Goal: Task Accomplishment & Management: Use online tool/utility

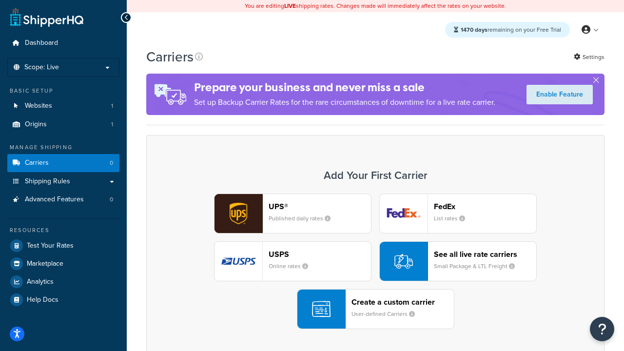
click at [375, 261] on div "UPS® Published daily rates FedEx List rates USPS Online rates See all live rate…" at bounding box center [375, 261] width 438 height 135
click at [485, 206] on header "FedEx" at bounding box center [485, 206] width 102 height 9
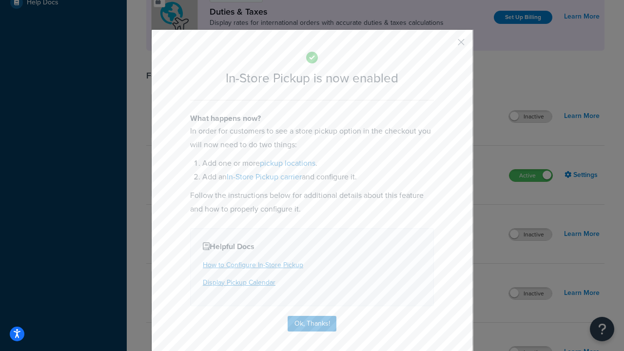
click at [446, 45] on button "button" at bounding box center [446, 45] width 2 height 2
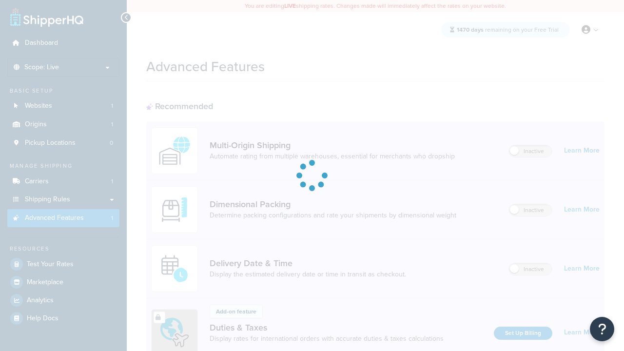
scroll to position [316, 0]
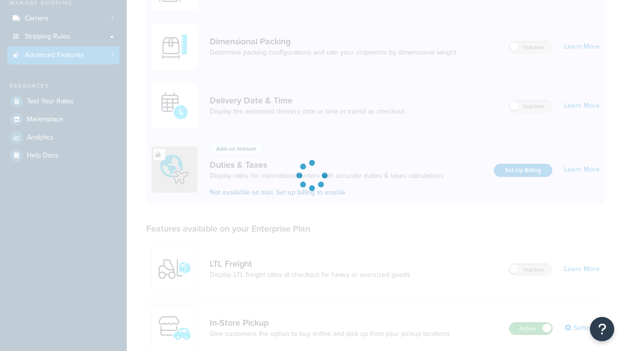
click at [531, 323] on label "Active" at bounding box center [530, 329] width 43 height 12
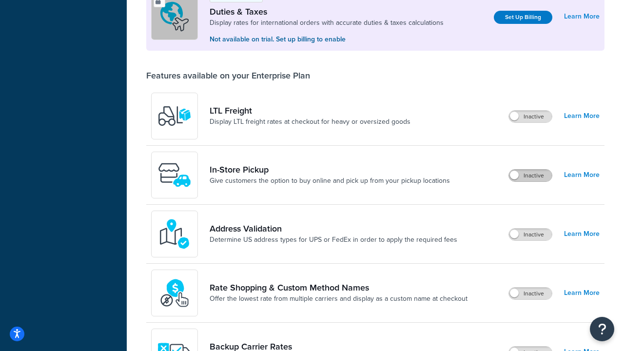
scroll to position [297, 0]
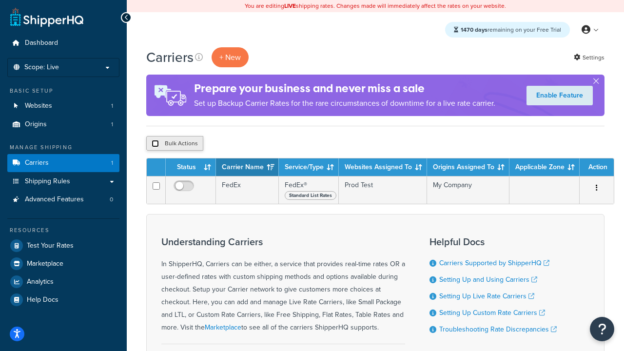
click at [155, 144] on input "checkbox" at bounding box center [155, 143] width 7 height 7
checkbox input "true"
click at [262, 144] on button "Delete" at bounding box center [260, 143] width 34 height 15
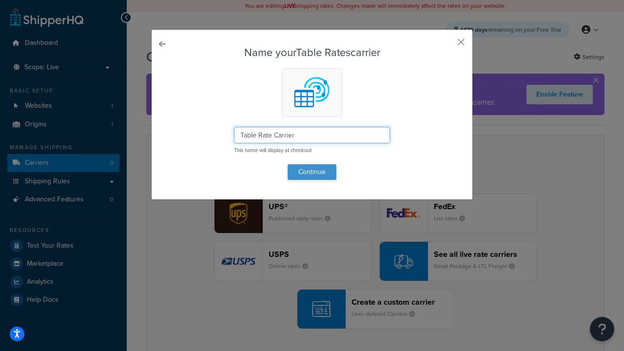
type input "Table Rate Carrier"
click at [312, 172] on button "Continue" at bounding box center [312, 172] width 49 height 16
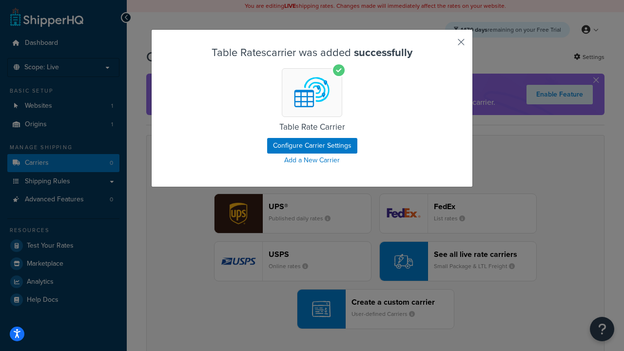
click at [446, 45] on button "button" at bounding box center [446, 45] width 2 height 2
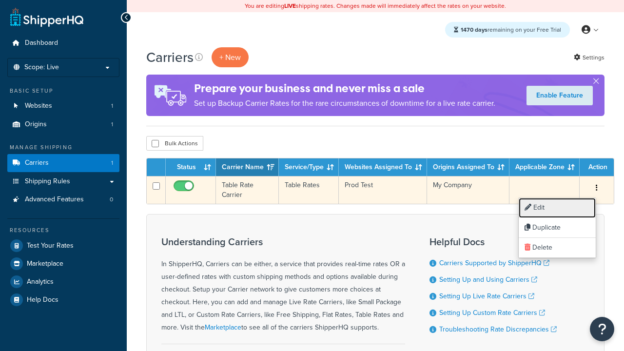
click at [557, 208] on link "Edit" at bounding box center [557, 208] width 77 height 20
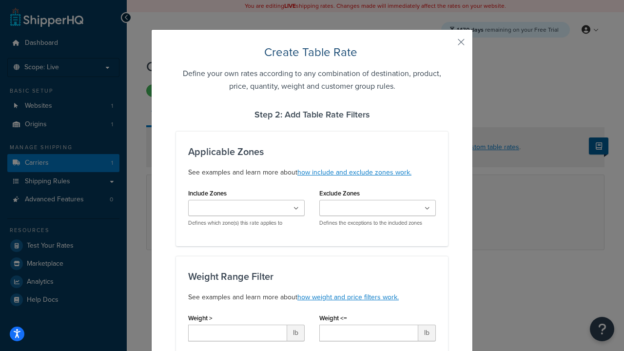
type input "10"
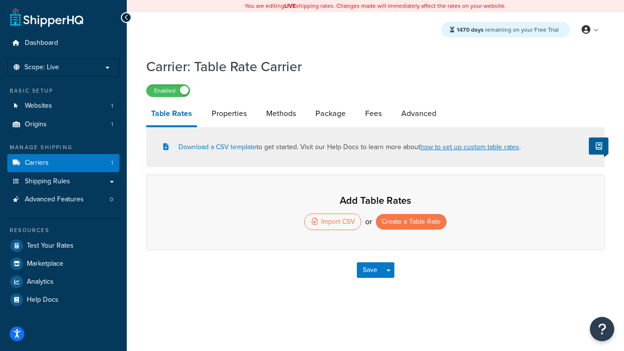
select select "25"
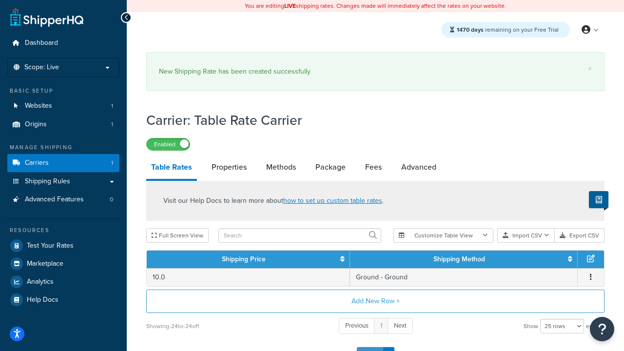
click at [369, 347] on button "Save" at bounding box center [370, 355] width 26 height 16
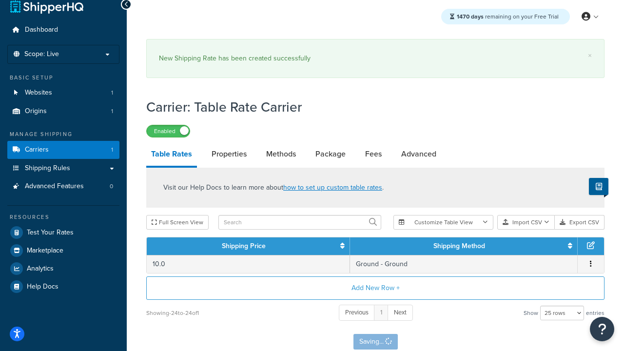
scroll to position [0, 0]
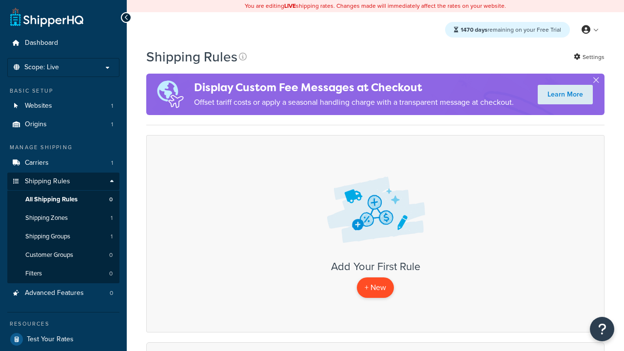
click at [375, 288] on p "+ New" at bounding box center [375, 287] width 37 height 20
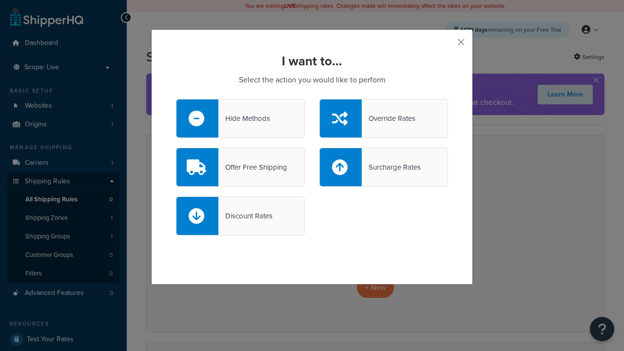
click at [384, 118] on div "Override Rates" at bounding box center [389, 119] width 54 height 14
click at [0, 0] on input "Override Rates" at bounding box center [0, 0] width 0 height 0
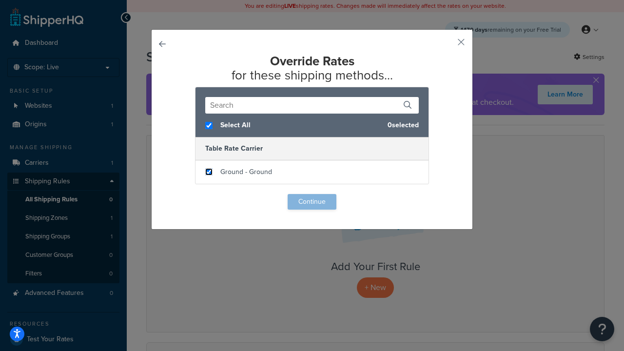
click at [209, 172] on input "checkbox" at bounding box center [208, 171] width 7 height 7
checkbox input "true"
click at [312, 202] on button "Continue" at bounding box center [312, 202] width 49 height 16
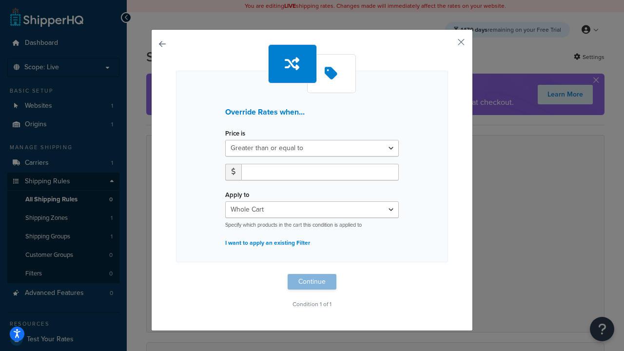
click at [235, 134] on label "Price is" at bounding box center [235, 133] width 20 height 7
click at [235, 140] on select "Greater than or equal to Between or equal to Less than or equal to" at bounding box center [312, 148] width 174 height 17
click at [320, 172] on input "number" at bounding box center [319, 172] width 157 height 17
type input "100"
click at [312, 282] on button "Continue" at bounding box center [312, 282] width 49 height 16
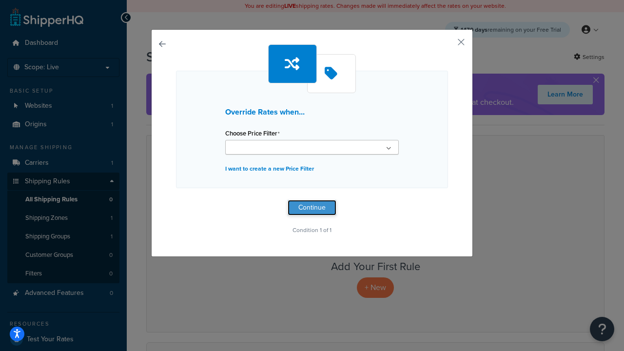
click at [312, 208] on button "Continue" at bounding box center [312, 208] width 49 height 16
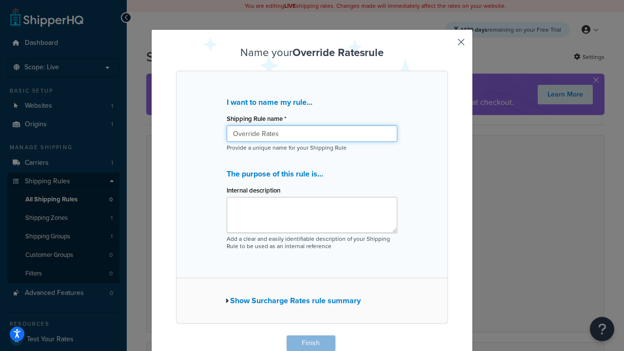
type input "Override Rates"
click at [310, 343] on button "Finish" at bounding box center [311, 343] width 49 height 16
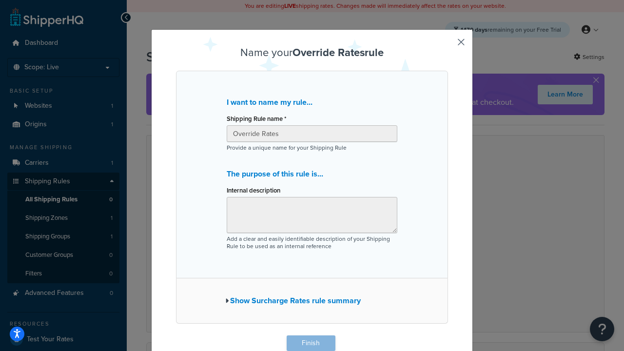
scroll to position [0, 0]
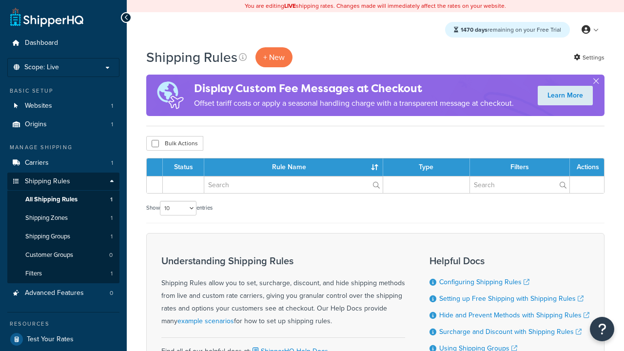
click at [186, 168] on th "Status" at bounding box center [183, 167] width 41 height 18
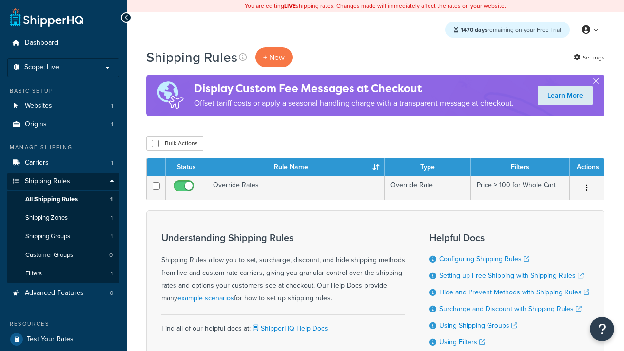
click at [186, 168] on th "Status" at bounding box center [186, 167] width 41 height 18
click at [295, 168] on th "Rule Name" at bounding box center [295, 167] width 177 height 18
click at [427, 168] on th "Type" at bounding box center [428, 167] width 86 height 18
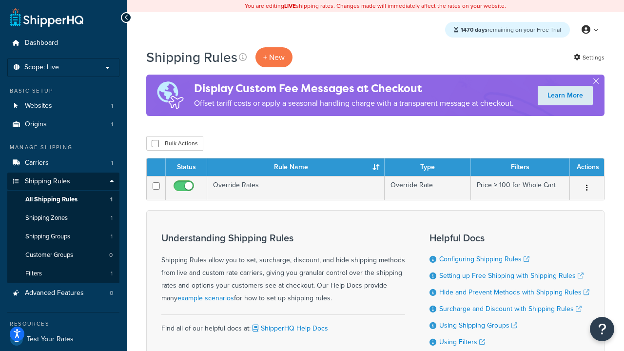
click at [520, 168] on th "Filters" at bounding box center [520, 167] width 99 height 18
click at [586, 168] on th "Actions" at bounding box center [587, 167] width 34 height 18
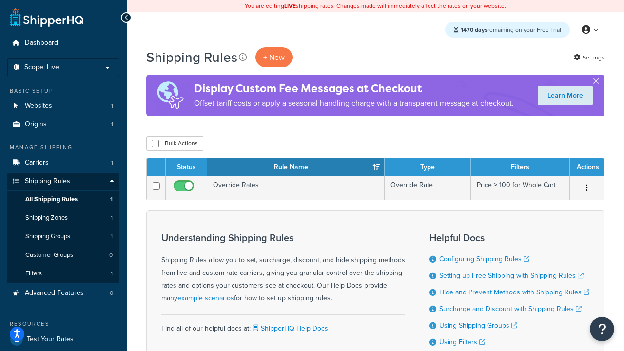
click at [243, 57] on icon at bounding box center [243, 57] width 8 height 8
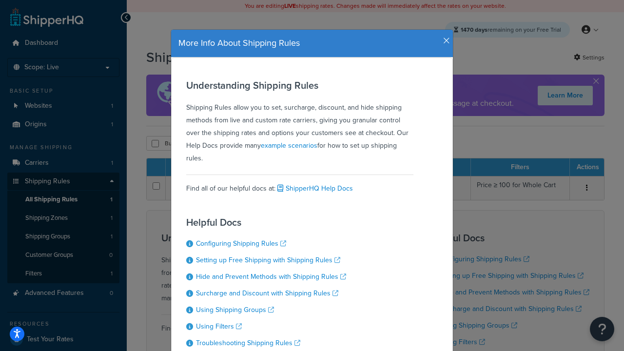
click at [444, 37] on icon "button" at bounding box center [446, 41] width 7 height 9
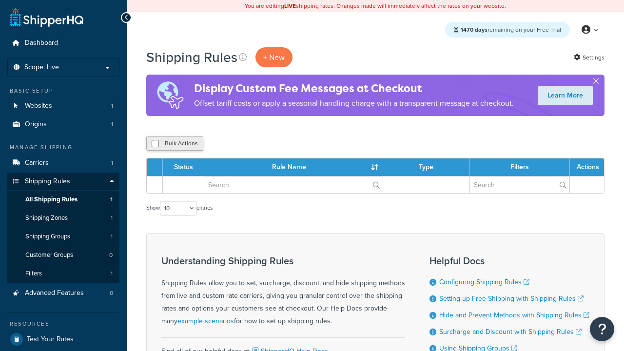
click at [174, 144] on button "Bulk Actions" at bounding box center [174, 143] width 57 height 15
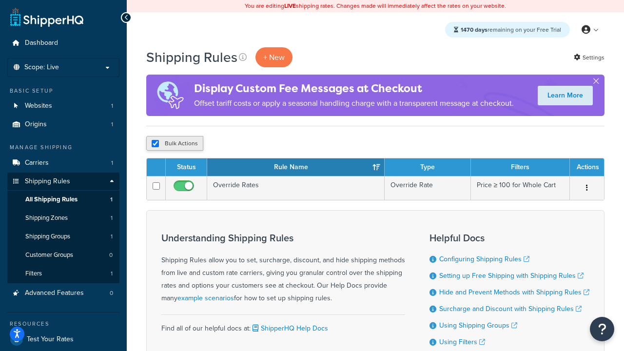
click at [174, 144] on button "Bulk Actions" at bounding box center [174, 143] width 57 height 15
checkbox input "false"
